Goal: Transaction & Acquisition: Purchase product/service

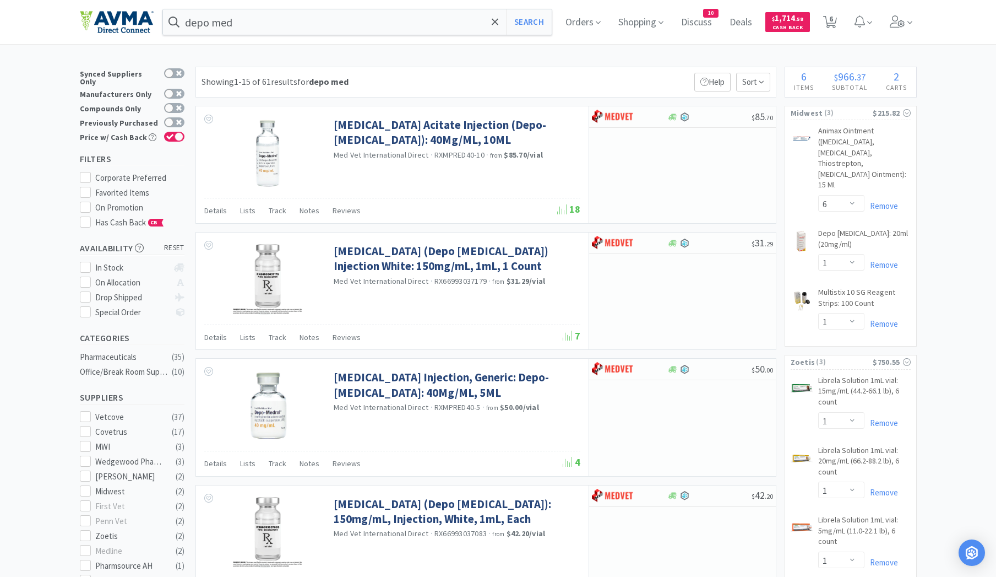
select select "6"
select select "1"
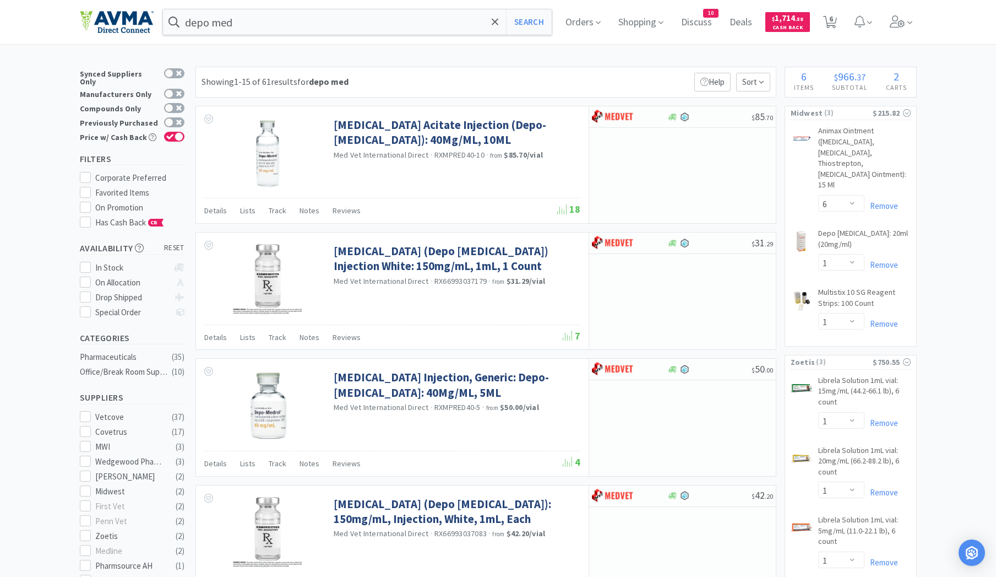
select select "1"
click at [833, 19] on span "6" at bounding box center [831, 19] width 4 height 44
select select "1"
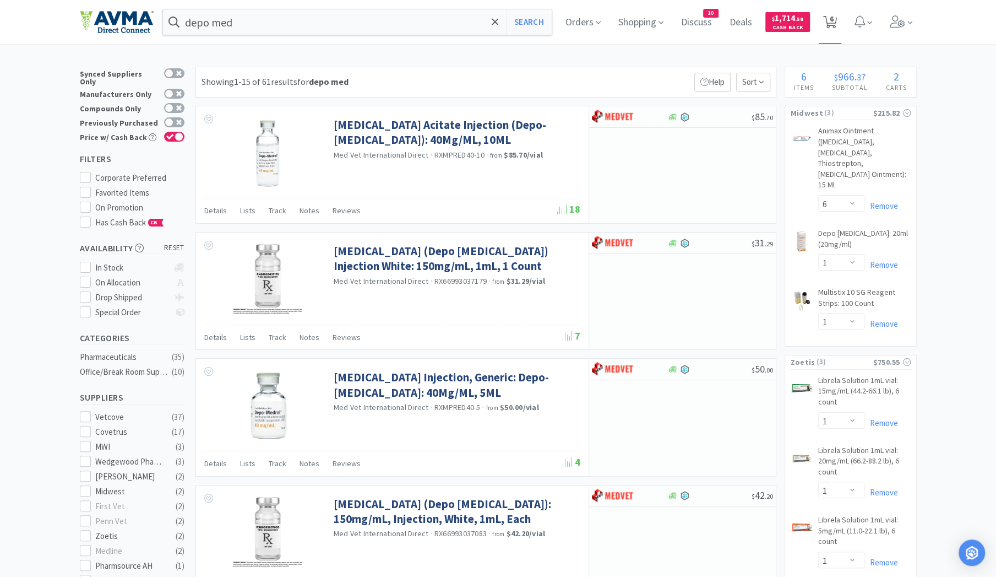
select select "6"
select select "1"
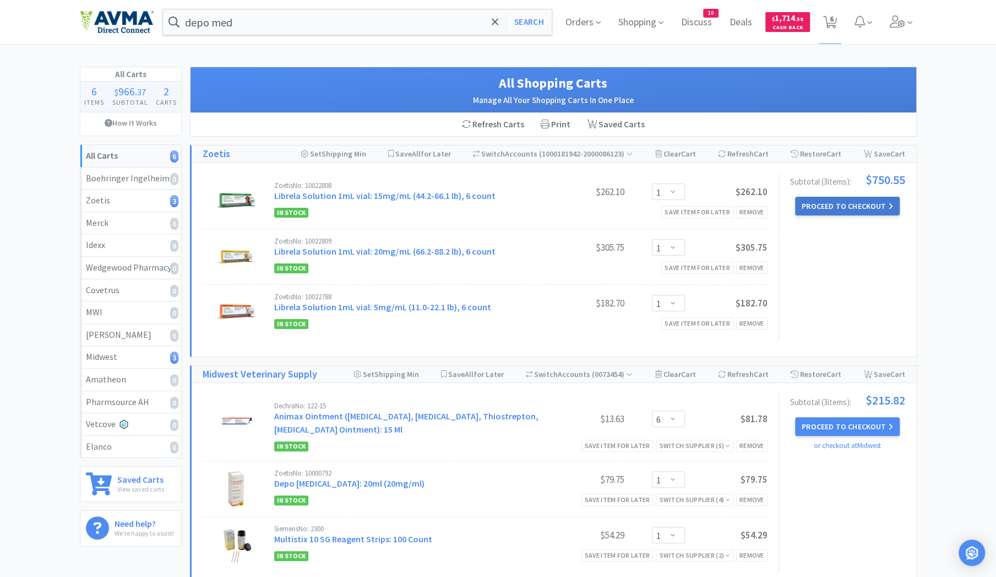
click at [871, 207] on button "Proceed to Checkout" at bounding box center [847, 206] width 105 height 19
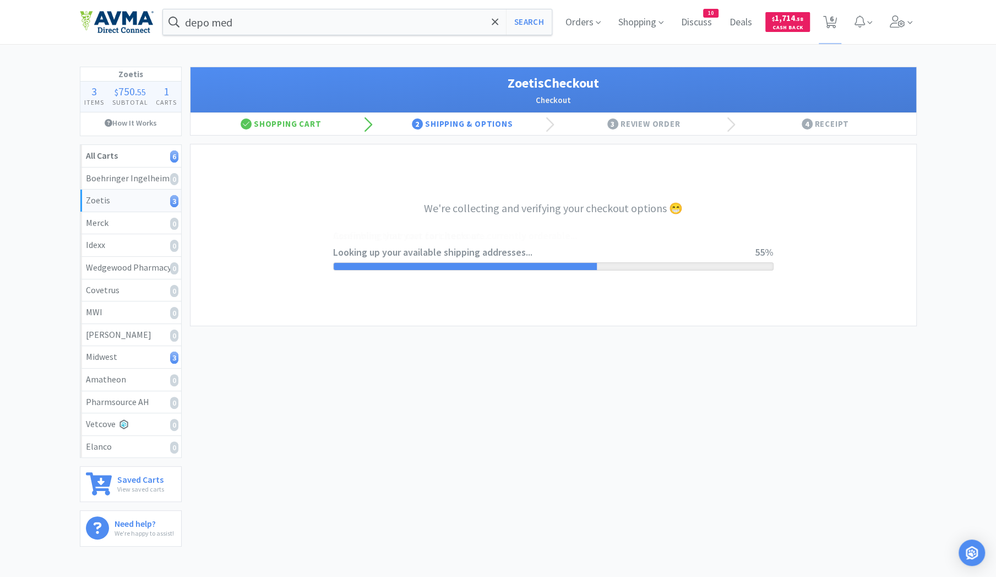
select select "invoice"
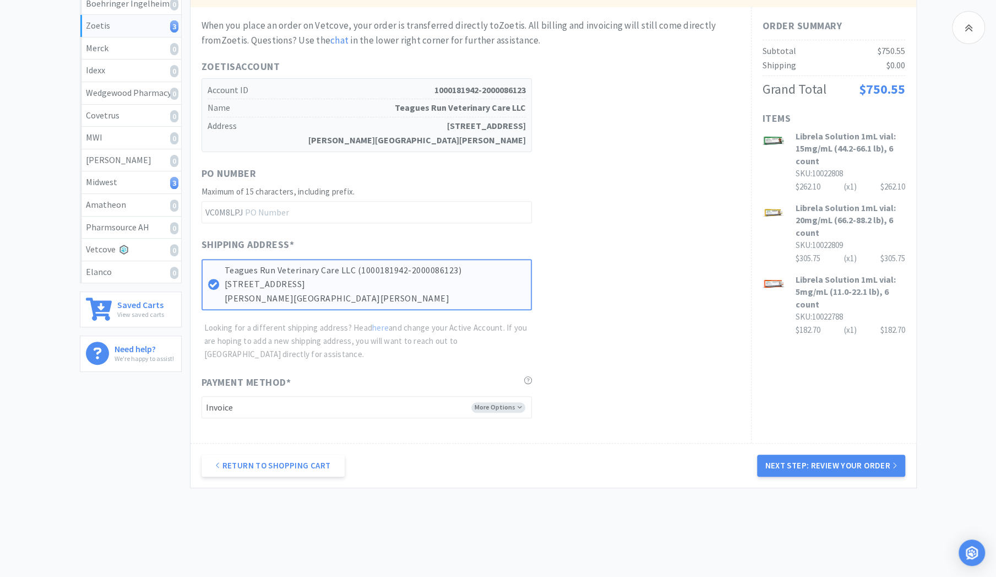
scroll to position [176, 0]
click at [833, 463] on button "Next Step: Review Your Order" at bounding box center [831, 464] width 148 height 22
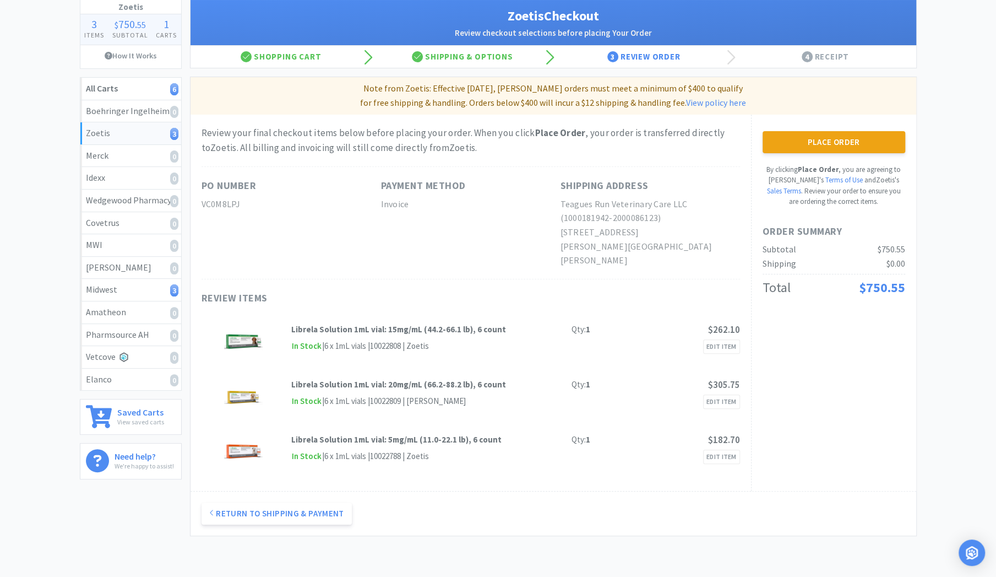
scroll to position [0, 0]
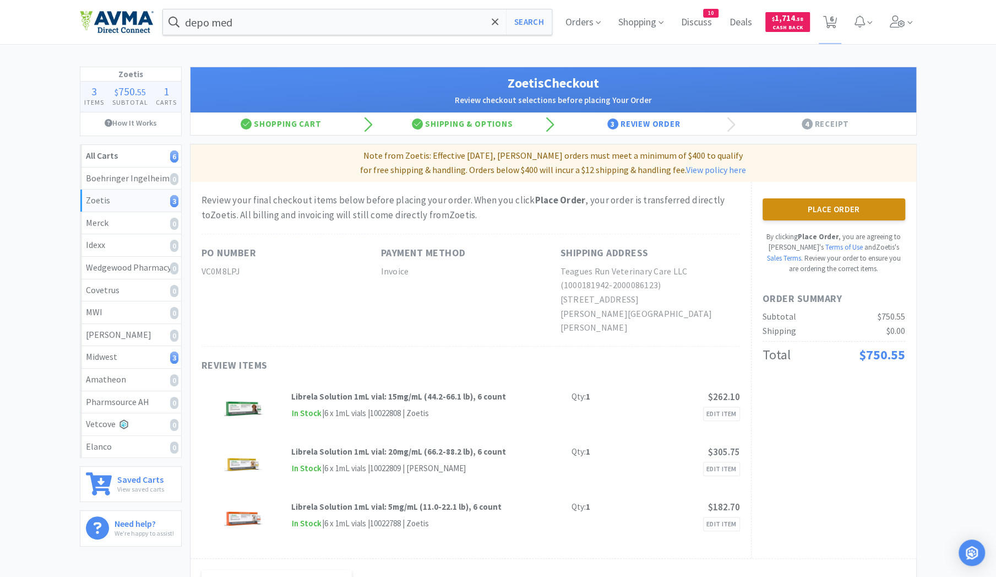
click at [813, 210] on button "Place Order" at bounding box center [834, 209] width 143 height 22
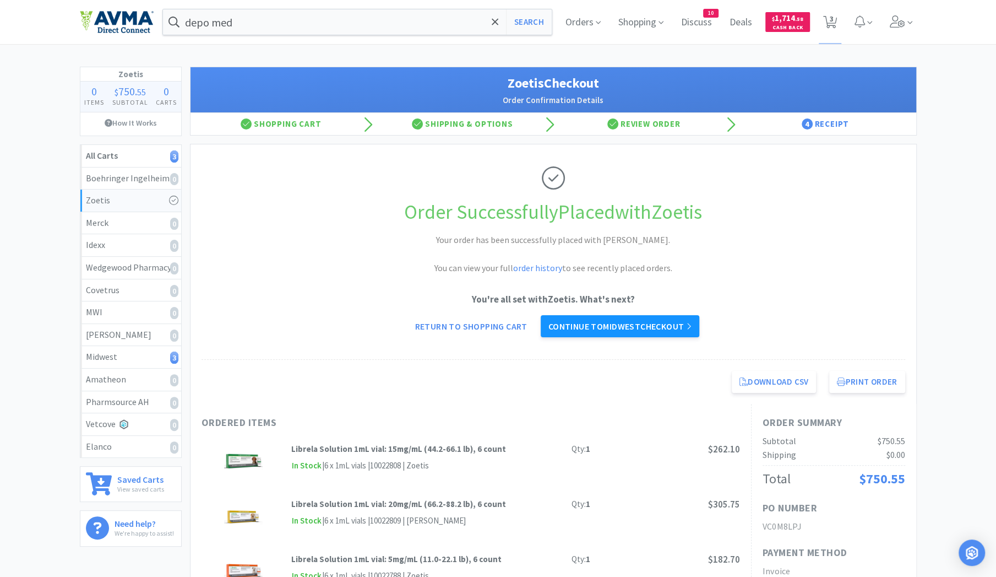
click at [602, 328] on link "Continue to Midwest checkout" at bounding box center [620, 326] width 159 height 22
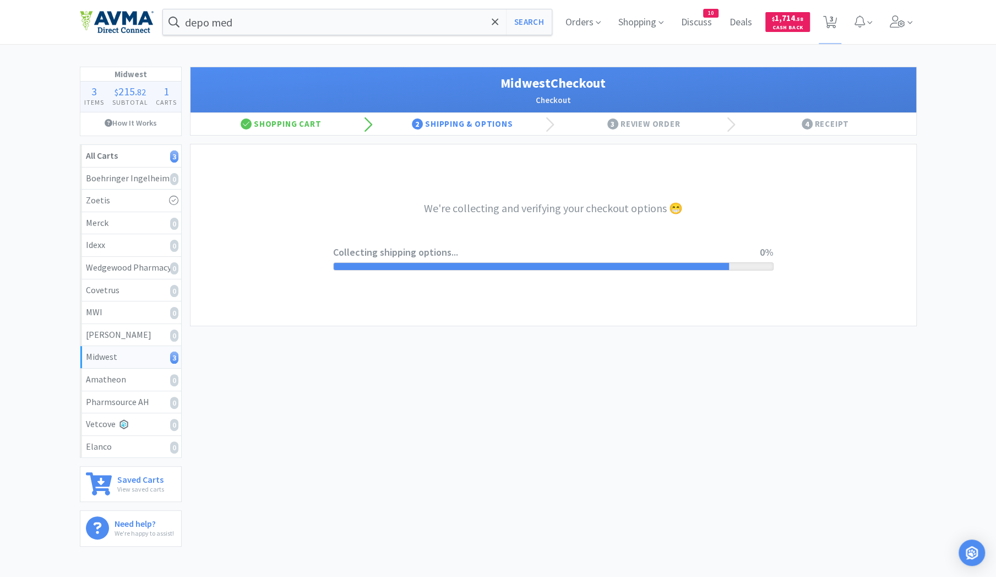
select select "0"
